Goal: Find specific page/section: Find specific page/section

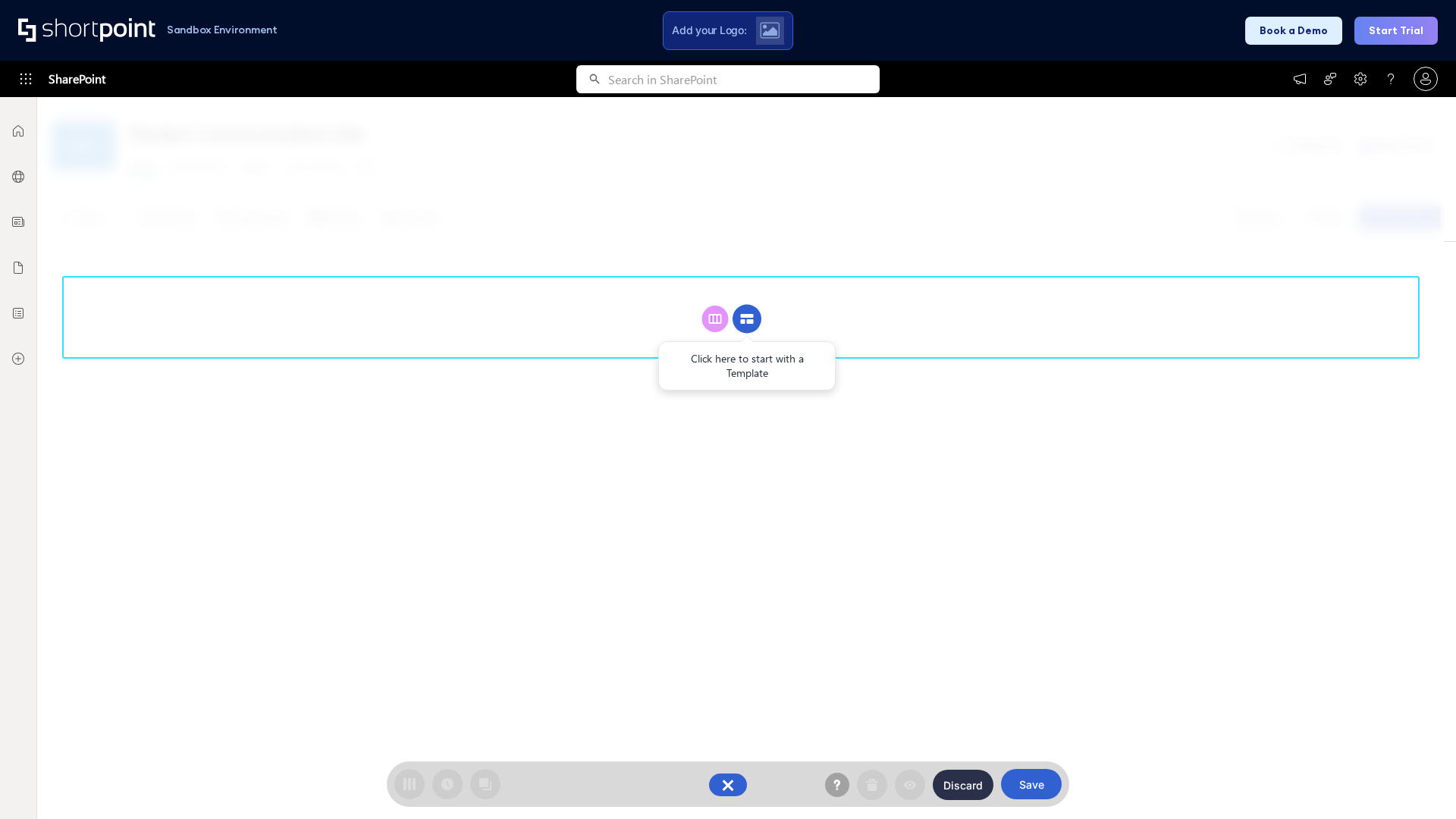
click at [747, 319] on circle at bounding box center [747, 320] width 28 height 28
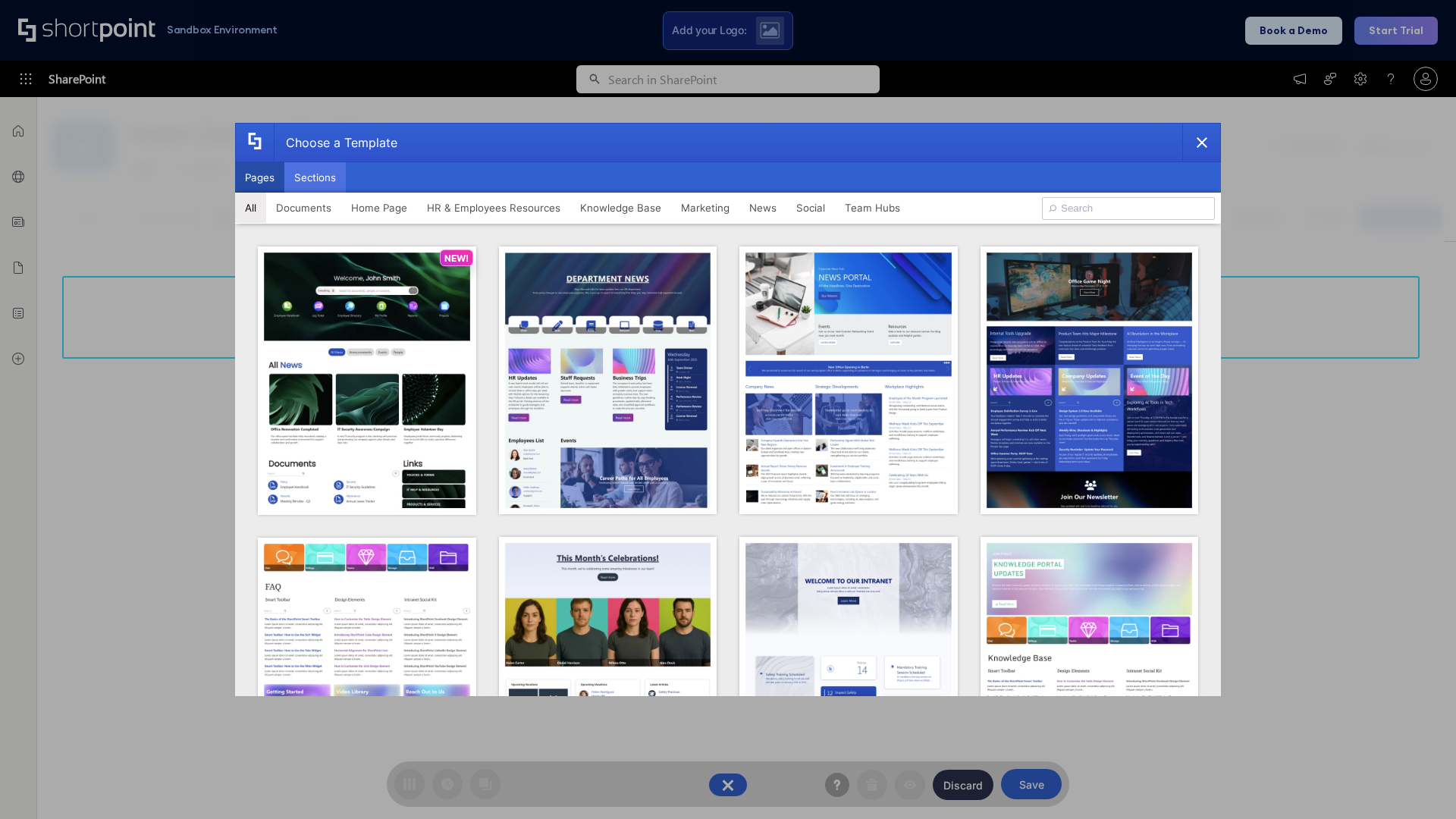
click at [315, 177] on button "Sections" at bounding box center [315, 177] width 61 height 30
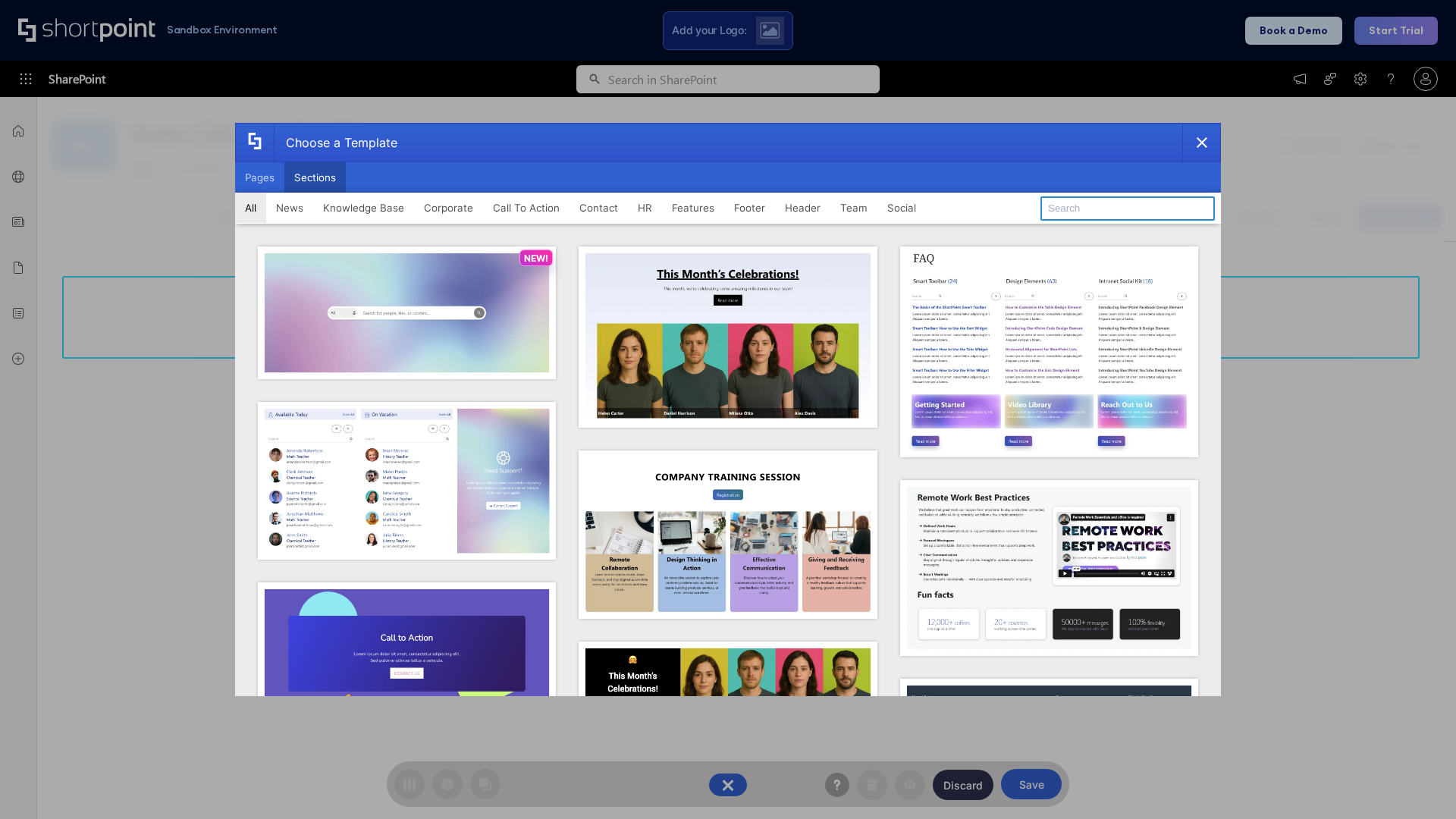
type input "Footer 7"
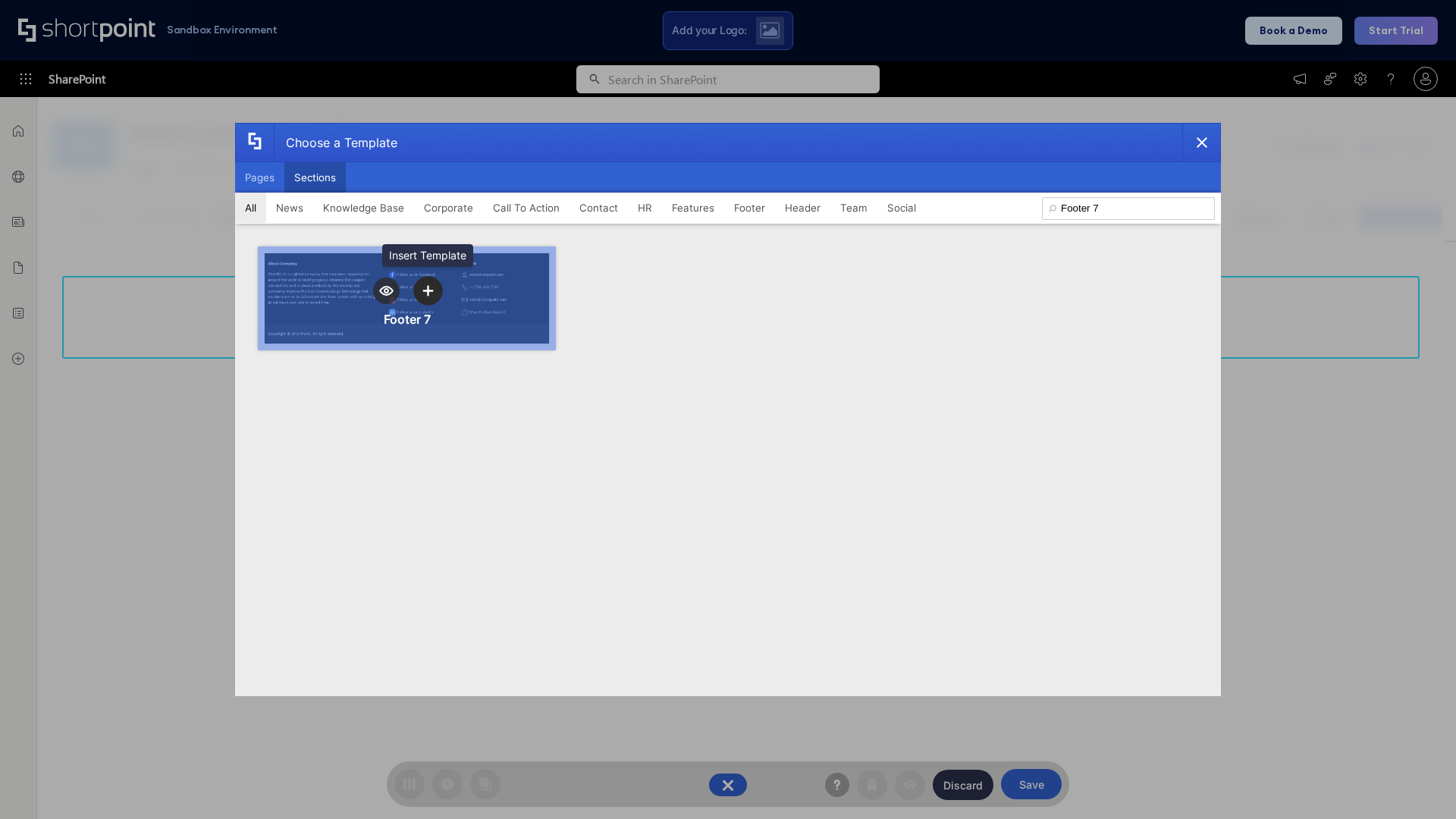
click at [428, 290] on icon "template selector" at bounding box center [428, 290] width 11 height 11
